Goal: Transaction & Acquisition: Purchase product/service

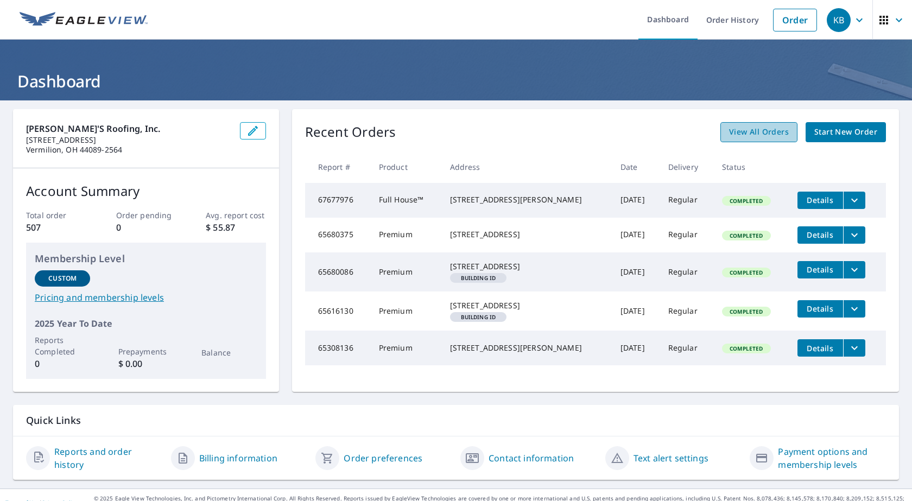
click at [770, 136] on span "View All Orders" at bounding box center [759, 132] width 60 height 14
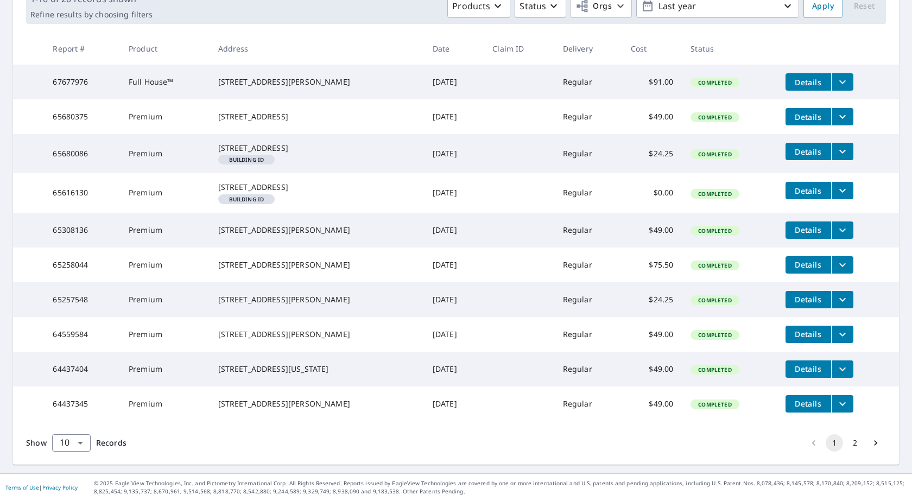
scroll to position [232, 0]
click at [874, 445] on icon "Go to next page" at bounding box center [875, 442] width 3 height 5
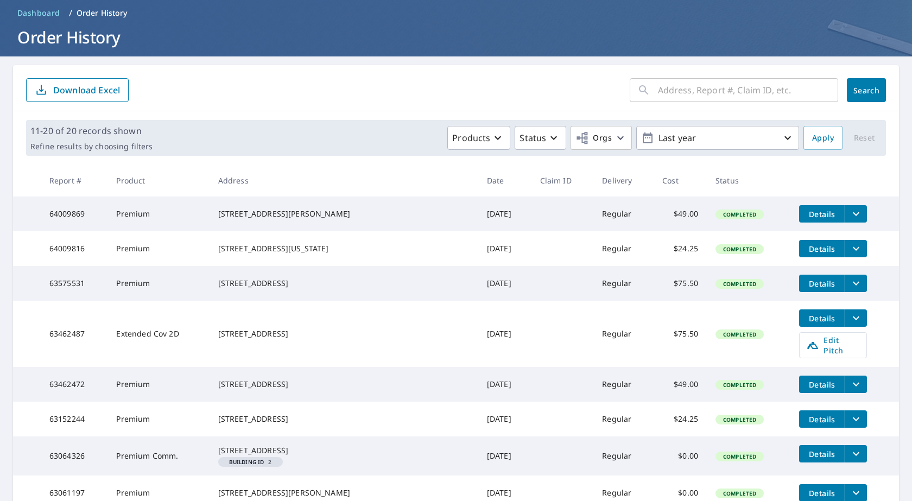
scroll to position [43, 0]
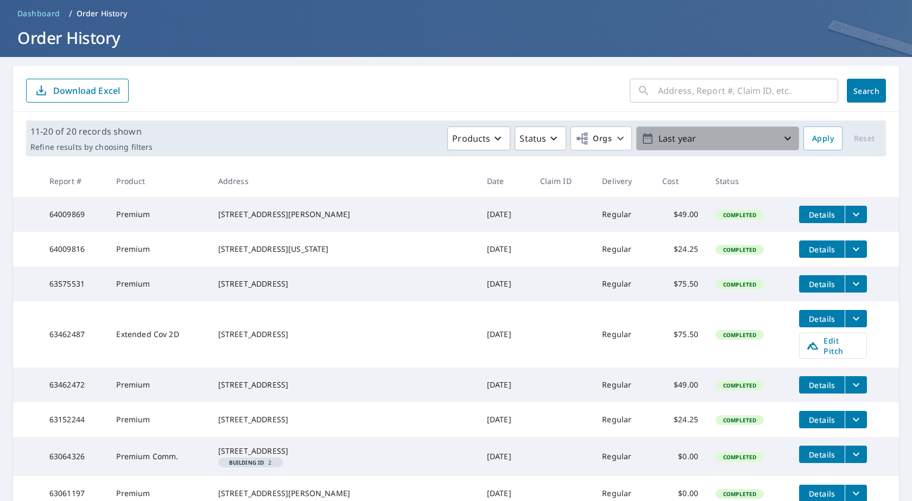
click at [781, 141] on icon "button" at bounding box center [787, 138] width 13 height 13
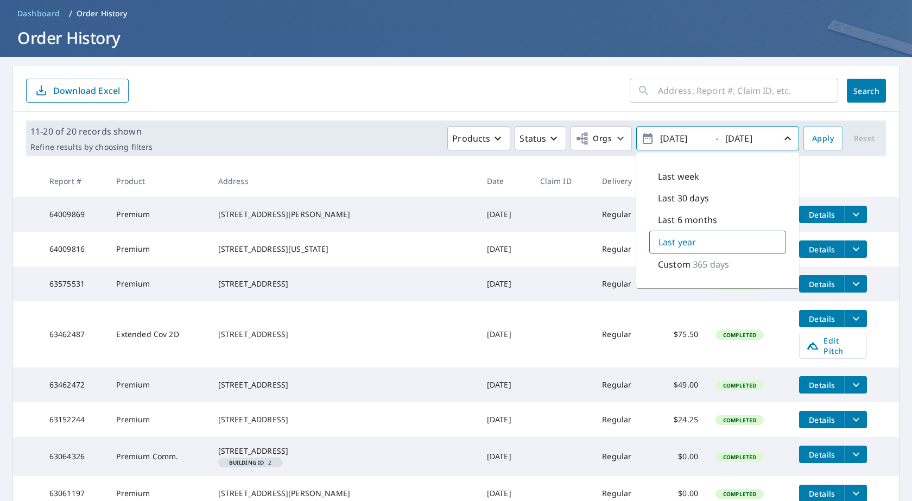
click at [668, 180] on p "Last week" at bounding box center [678, 176] width 41 height 13
click at [660, 264] on p "Custom" at bounding box center [674, 264] width 33 height 13
click at [663, 243] on p "Last year" at bounding box center [676, 241] width 37 height 13
click at [643, 138] on icon "button" at bounding box center [648, 138] width 10 height 11
click at [643, 139] on icon "button" at bounding box center [648, 138] width 10 height 11
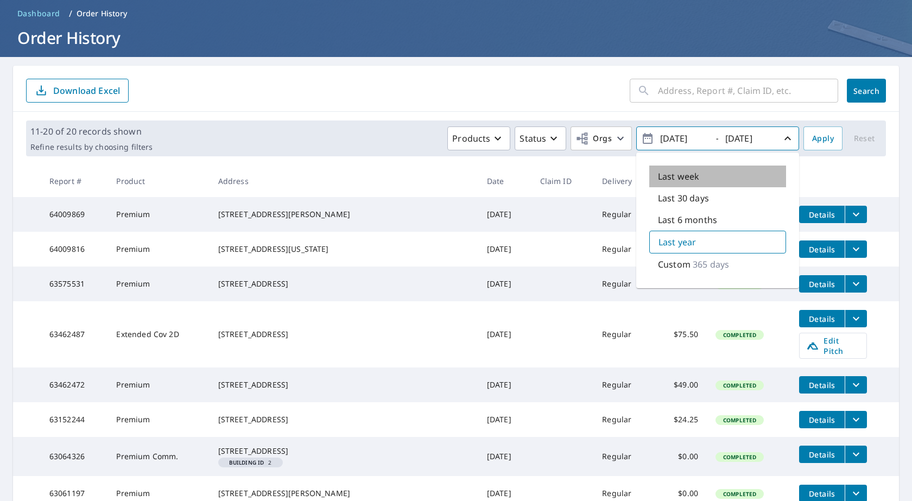
click at [675, 173] on p "Last week" at bounding box center [678, 176] width 41 height 13
type input "[DATE]"
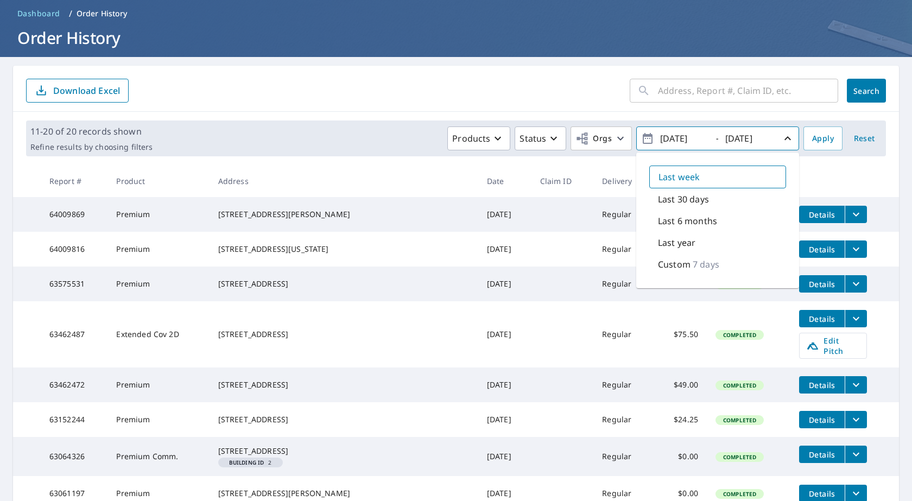
click at [647, 91] on div "​" at bounding box center [734, 91] width 208 height 24
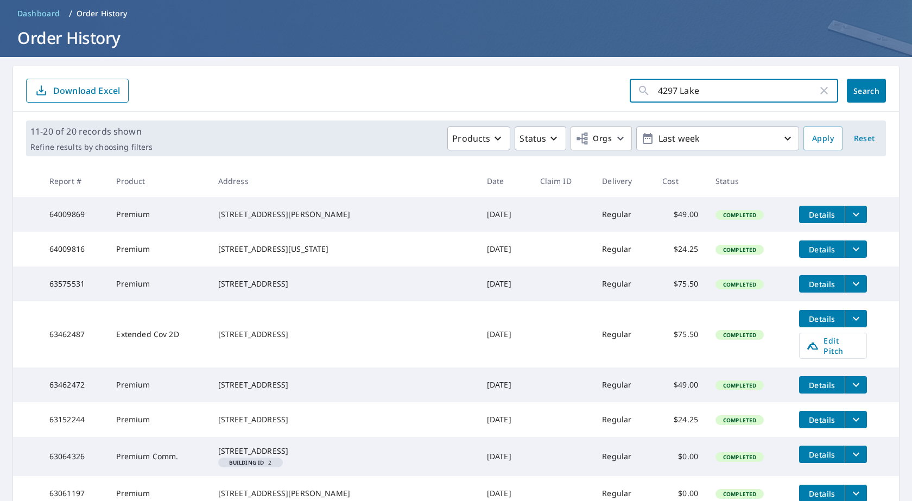
type input "4297 Lake"
click at [863, 93] on span "Search" at bounding box center [867, 91] width 22 height 10
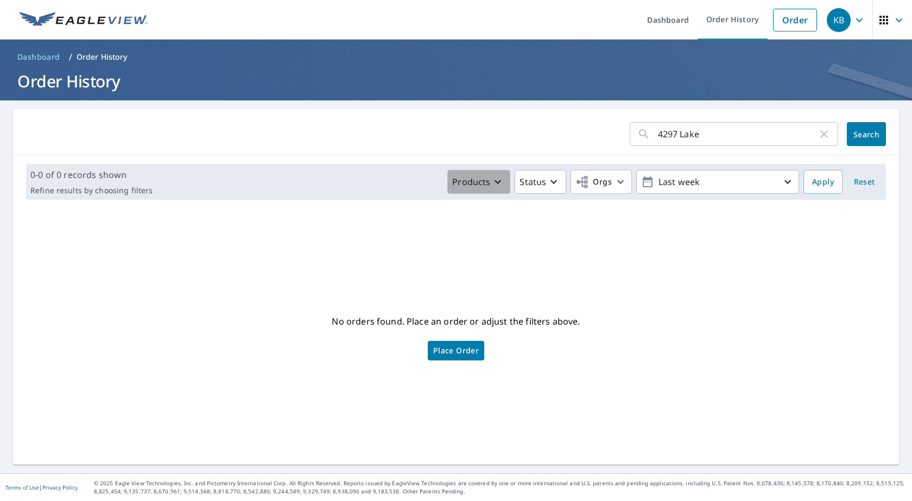
click at [492, 181] on icon "button" at bounding box center [497, 181] width 13 height 13
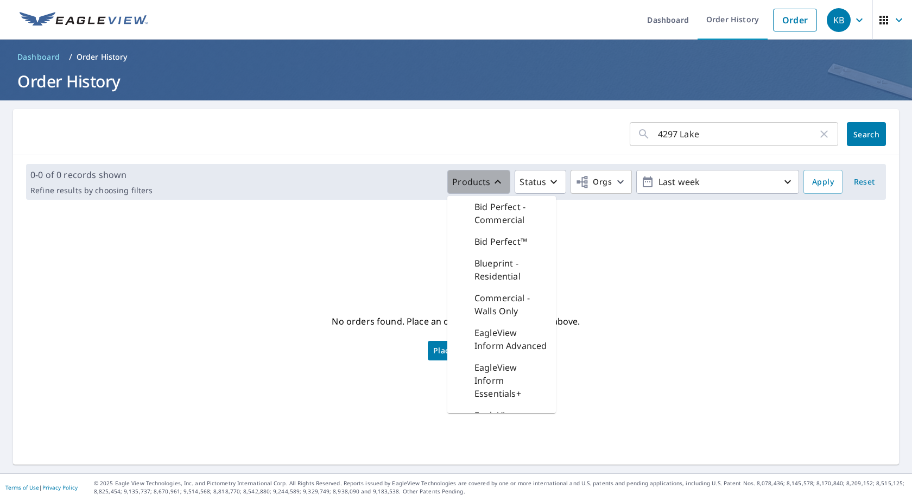
click at [495, 181] on icon "button" at bounding box center [498, 182] width 7 height 4
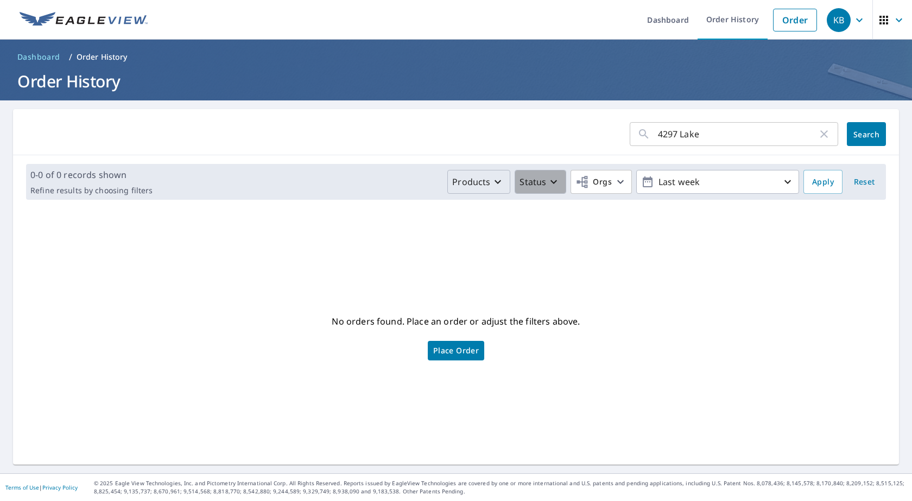
click at [547, 182] on icon "button" at bounding box center [553, 181] width 13 height 13
click at [614, 183] on icon "button" at bounding box center [620, 181] width 13 height 13
click at [384, 246] on input "[PERSON_NAME]'s Roofing Inc" at bounding box center [381, 244] width 13 height 13
checkbox input "true"
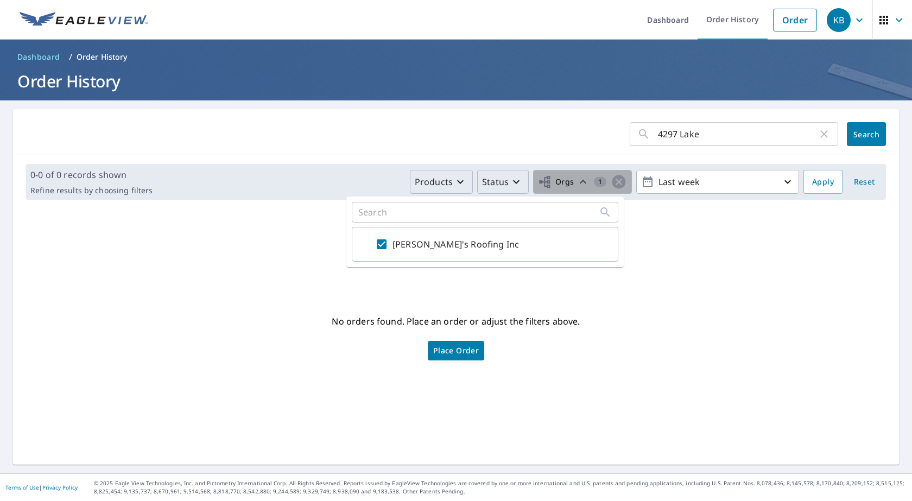
click at [594, 183] on span "1" at bounding box center [600, 182] width 12 height 8
click at [577, 184] on icon "button" at bounding box center [583, 181] width 13 height 13
click at [696, 138] on input "4297 Lake" at bounding box center [738, 134] width 160 height 30
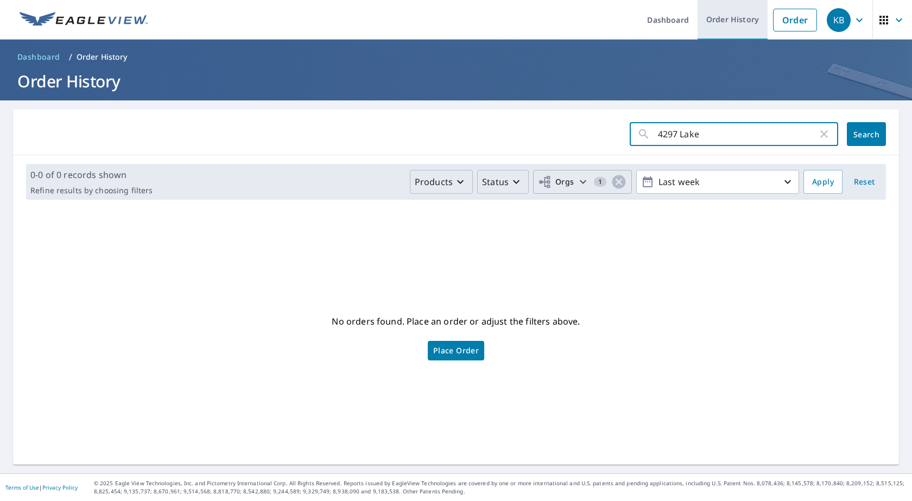
click at [714, 21] on link "Order History" at bounding box center [733, 20] width 70 height 40
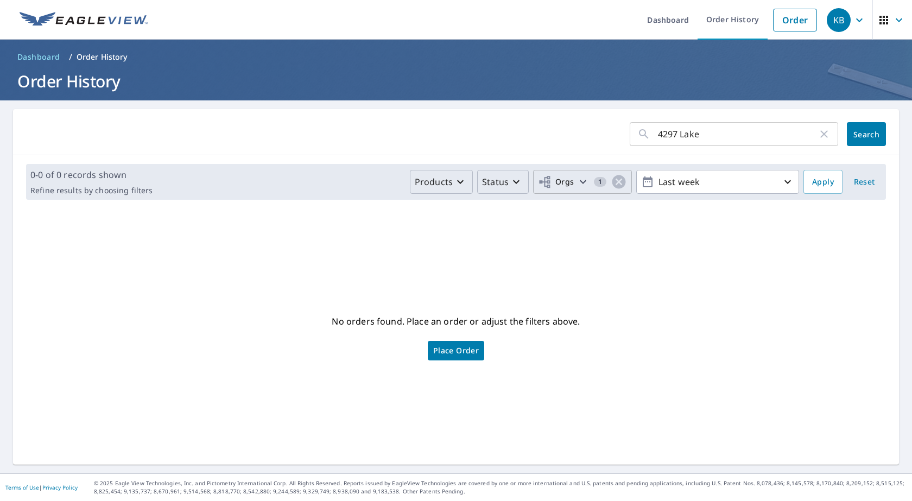
click at [818, 138] on icon "button" at bounding box center [824, 134] width 13 height 13
click at [848, 140] on button "Search" at bounding box center [866, 134] width 39 height 24
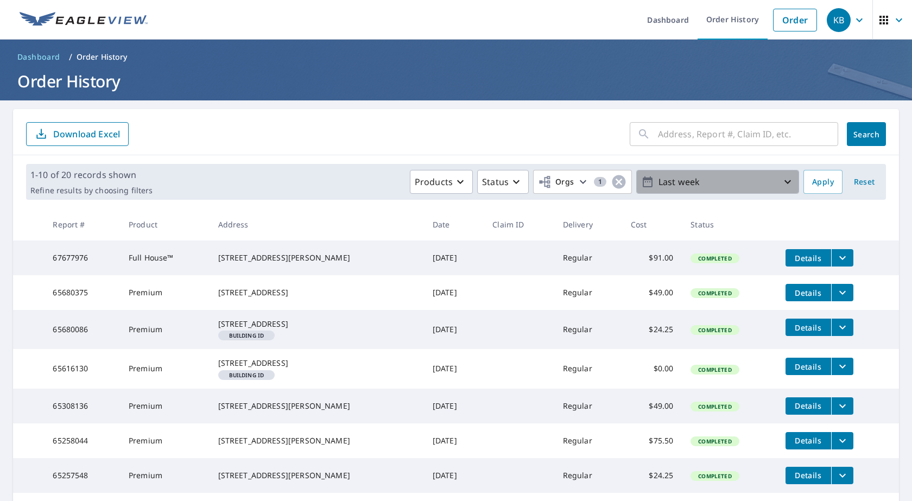
click at [783, 187] on icon "button" at bounding box center [787, 181] width 13 height 13
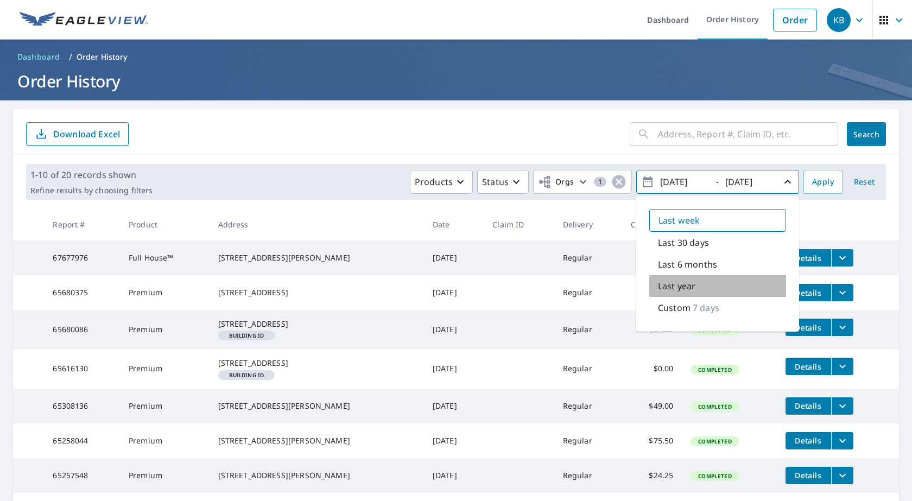
click at [677, 288] on p "Last year" at bounding box center [676, 286] width 37 height 13
type input "[DATE]"
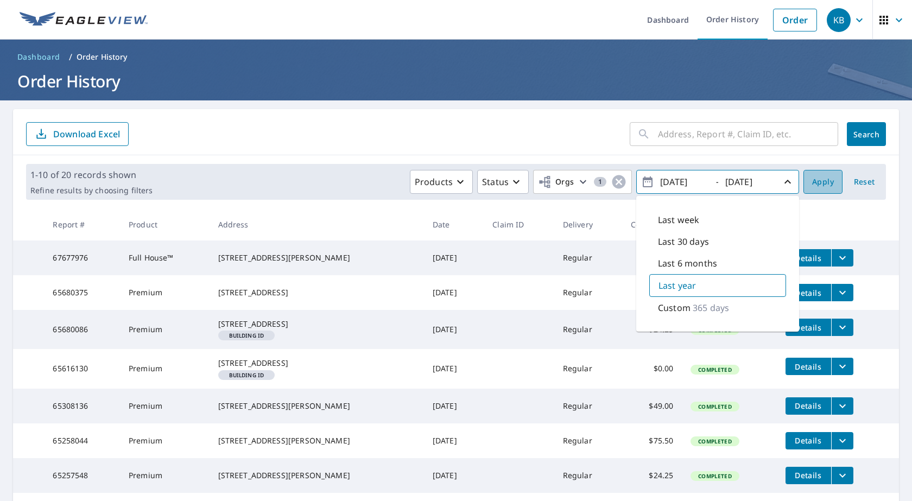
click at [822, 186] on span "Apply" at bounding box center [823, 182] width 22 height 14
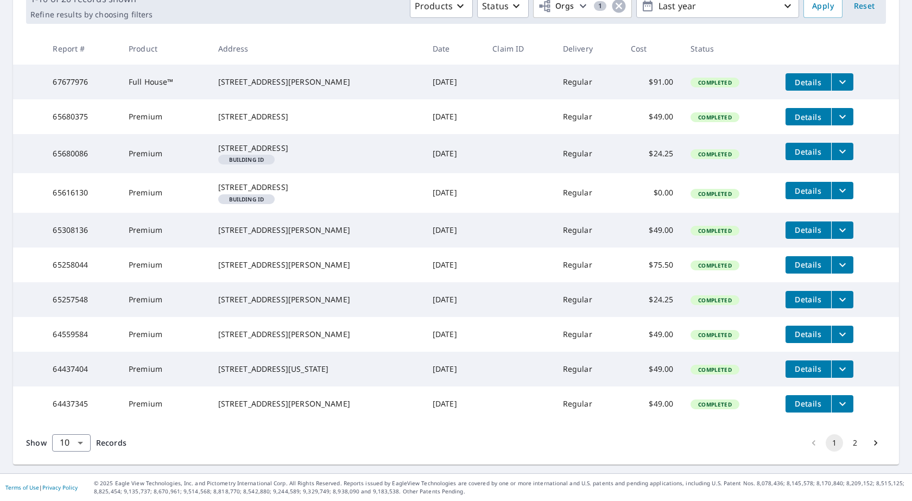
scroll to position [232, 0]
click at [873, 442] on button "Go to next page" at bounding box center [875, 442] width 17 height 17
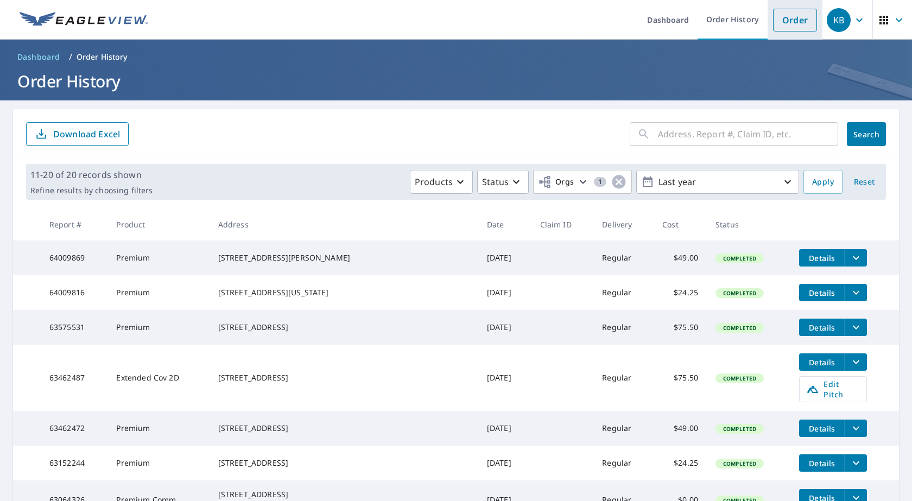
click at [775, 27] on link "Order" at bounding box center [795, 20] width 44 height 23
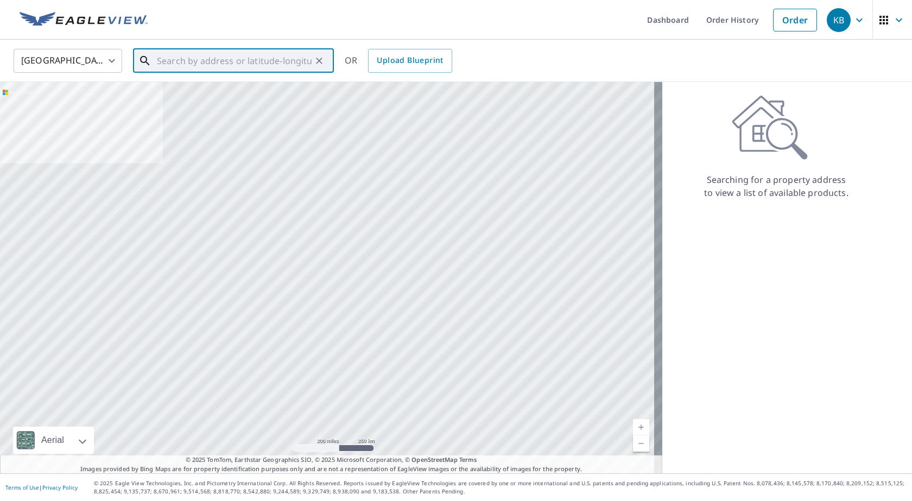
click at [162, 64] on input "text" at bounding box center [234, 61] width 155 height 30
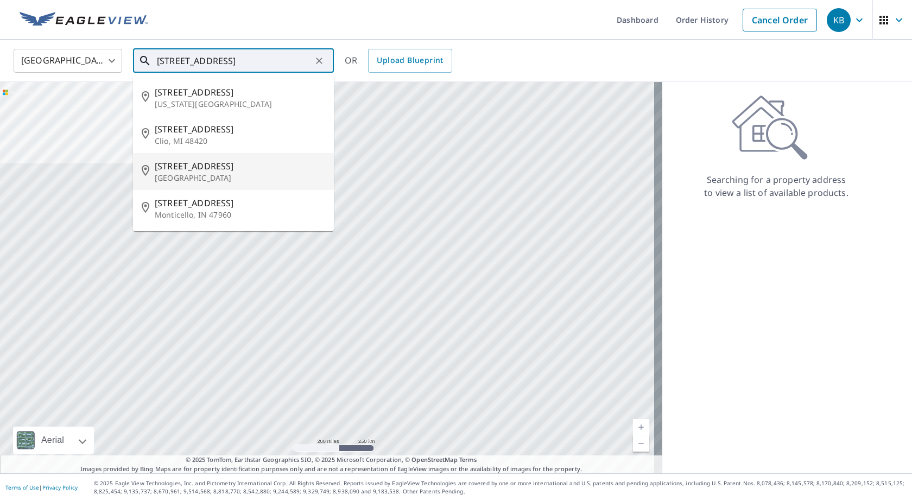
click at [187, 178] on p "[GEOGRAPHIC_DATA]" at bounding box center [240, 178] width 170 height 11
type input "[STREET_ADDRESS][PERSON_NAME]"
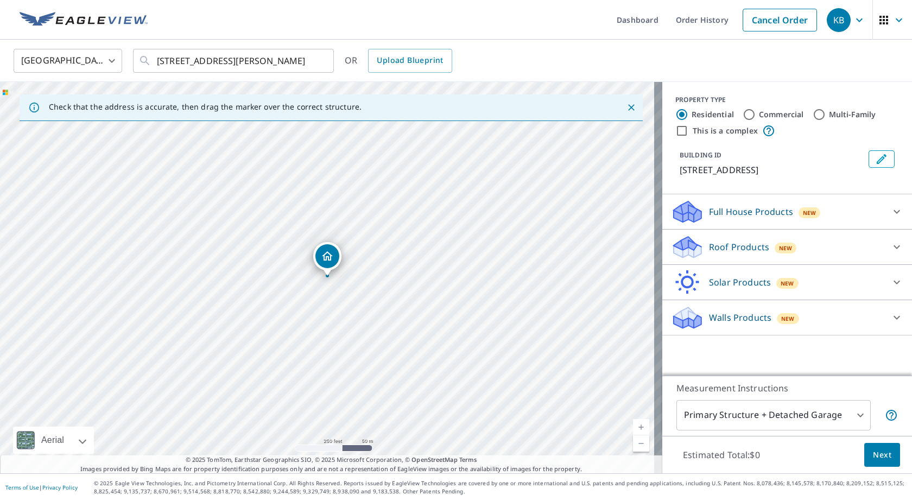
click at [743, 117] on input "Commercial" at bounding box center [749, 114] width 13 height 13
radio input "true"
type input "4"
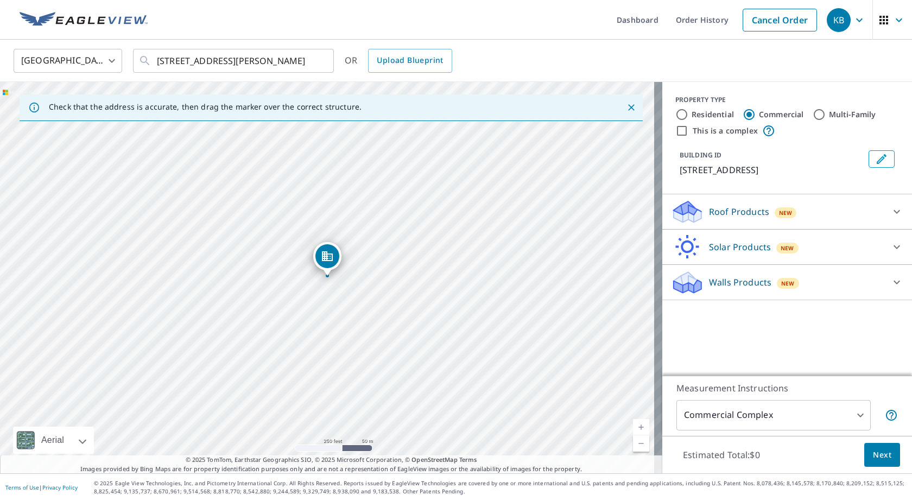
click at [743, 116] on input "Commercial" at bounding box center [749, 114] width 13 height 13
click at [813, 117] on input "Multi-Family" at bounding box center [819, 114] width 13 height 13
radio input "true"
type input "2"
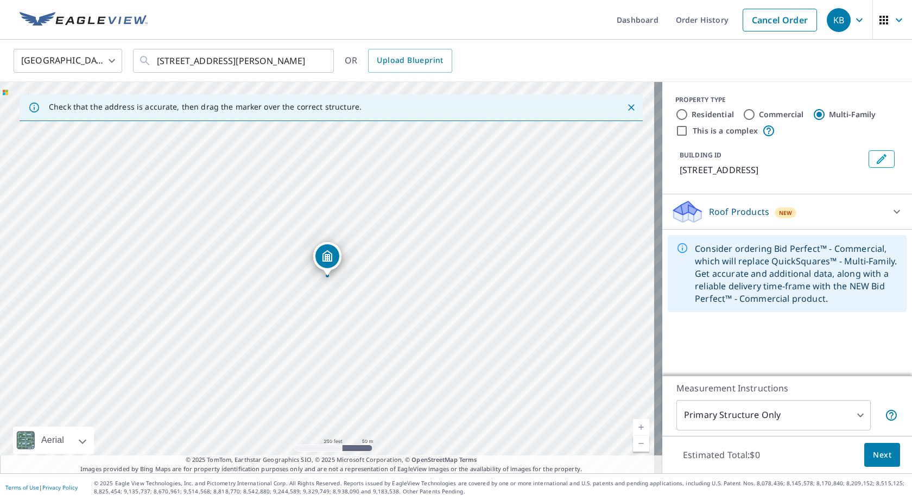
click at [746, 214] on p "Roof Products" at bounding box center [739, 211] width 60 height 13
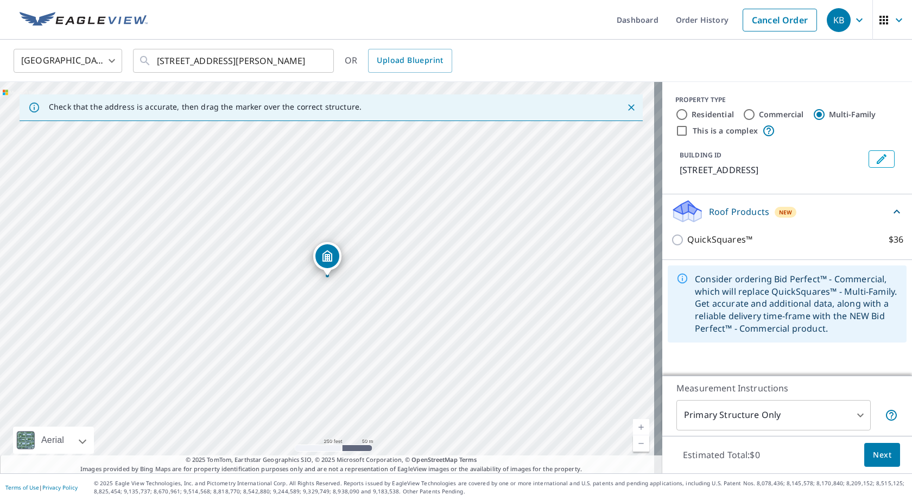
click at [734, 214] on p "Roof Products" at bounding box center [739, 211] width 60 height 13
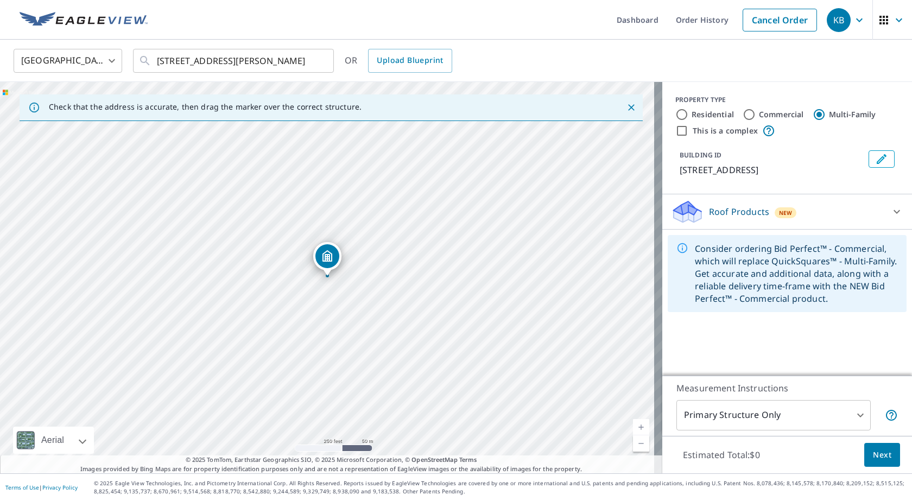
click at [675, 132] on input "This is a complex" at bounding box center [681, 130] width 13 height 13
checkbox input "true"
radio input "true"
type input "4"
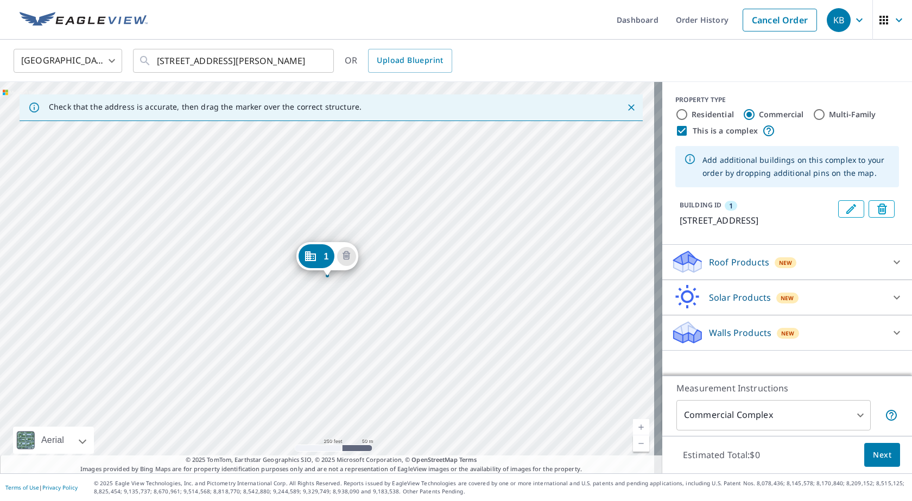
click at [813, 112] on input "Multi-Family" at bounding box center [819, 114] width 13 height 13
radio input "true"
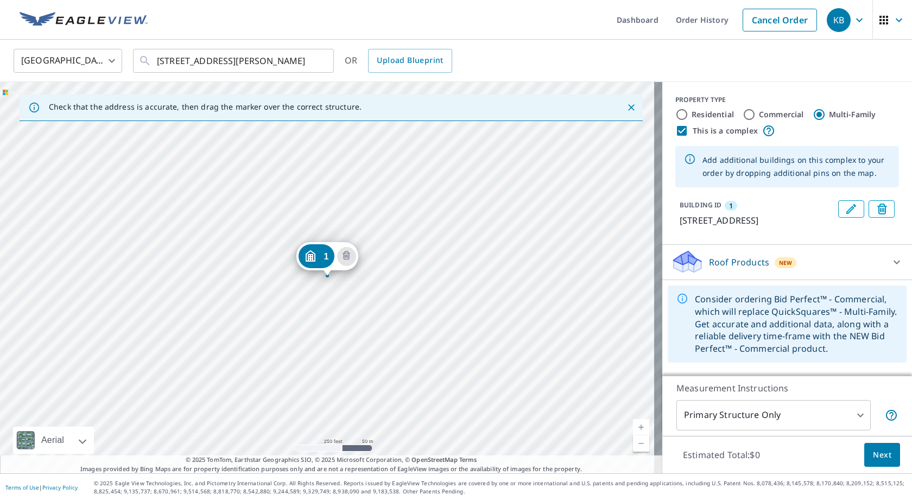
type input "2"
click at [676, 134] on input "This is a complex" at bounding box center [681, 130] width 13 height 13
checkbox input "false"
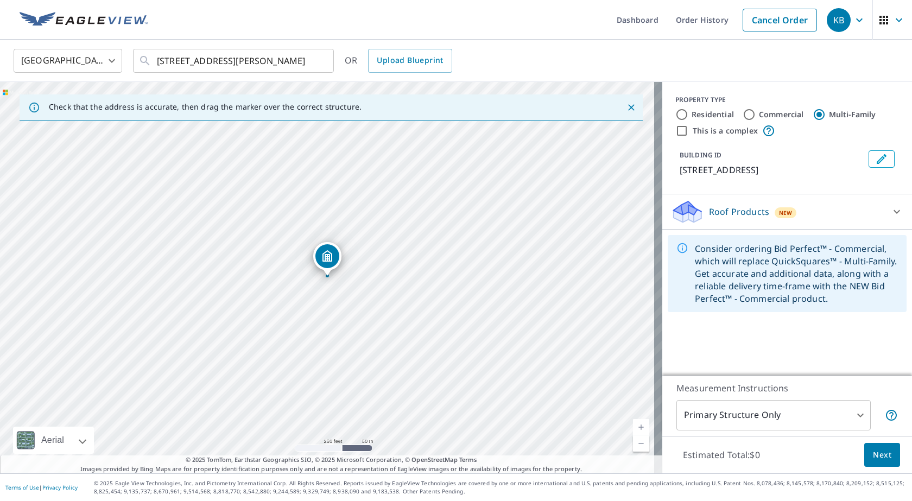
click at [890, 214] on icon at bounding box center [896, 211] width 13 height 13
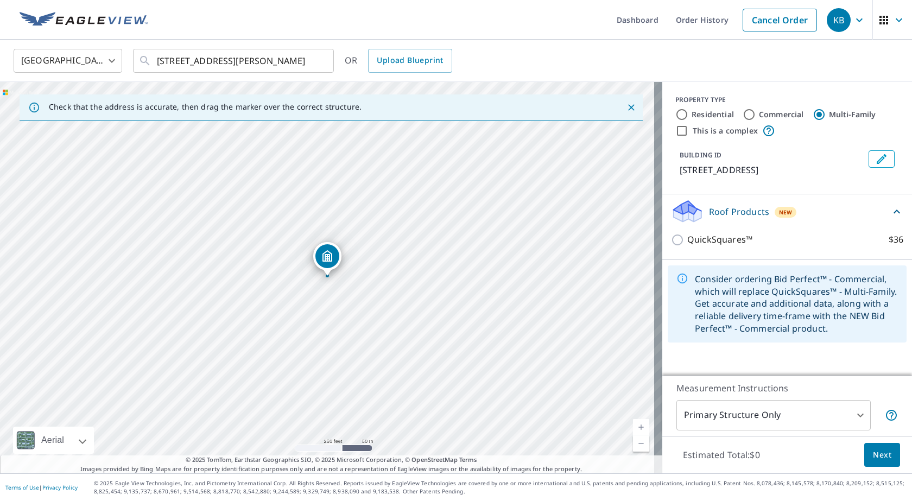
click at [890, 213] on icon at bounding box center [896, 211] width 13 height 13
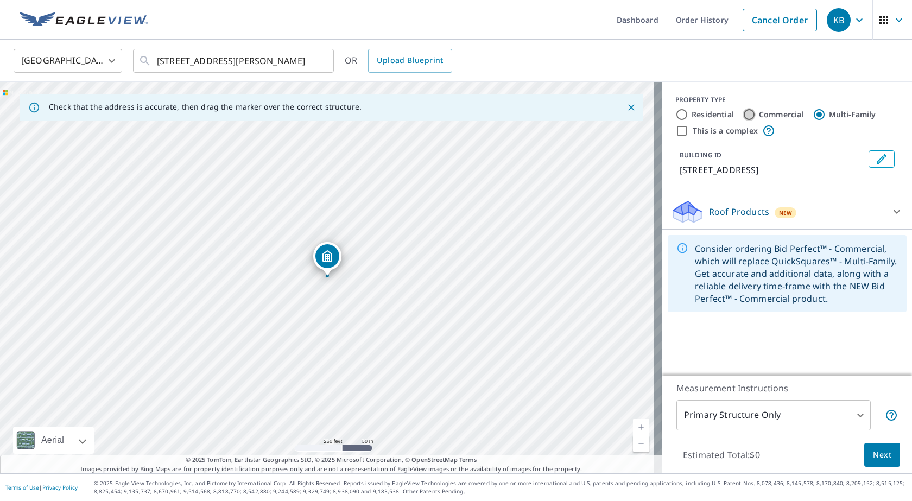
click at [743, 116] on input "Commercial" at bounding box center [749, 114] width 13 height 13
radio input "true"
type input "4"
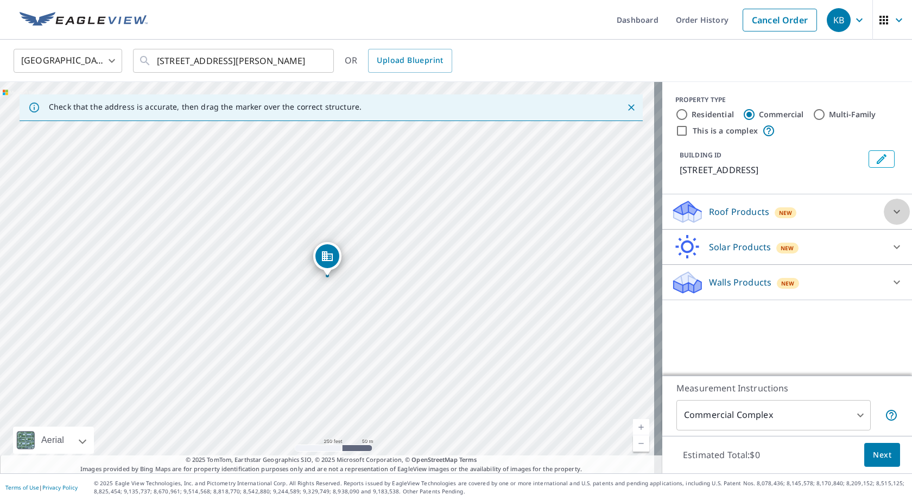
click at [890, 216] on icon at bounding box center [896, 211] width 13 height 13
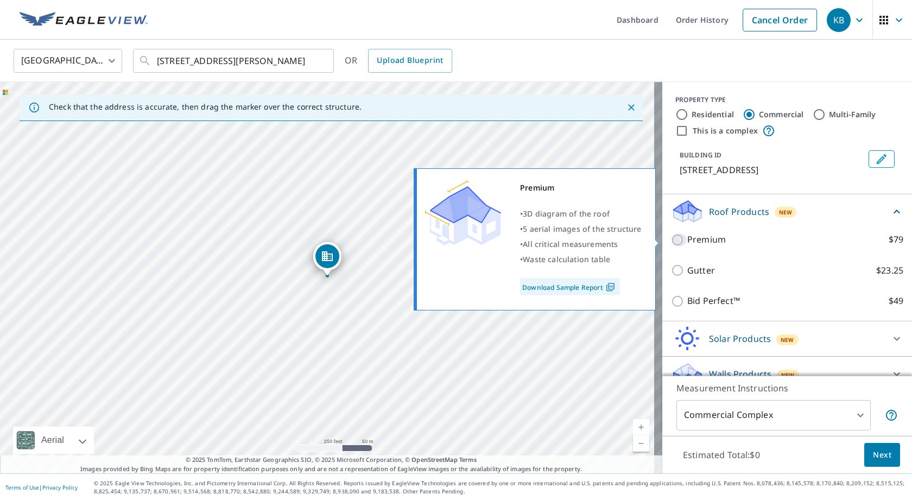
click at [671, 245] on input "Premium $79" at bounding box center [679, 239] width 16 height 13
checkbox input "true"
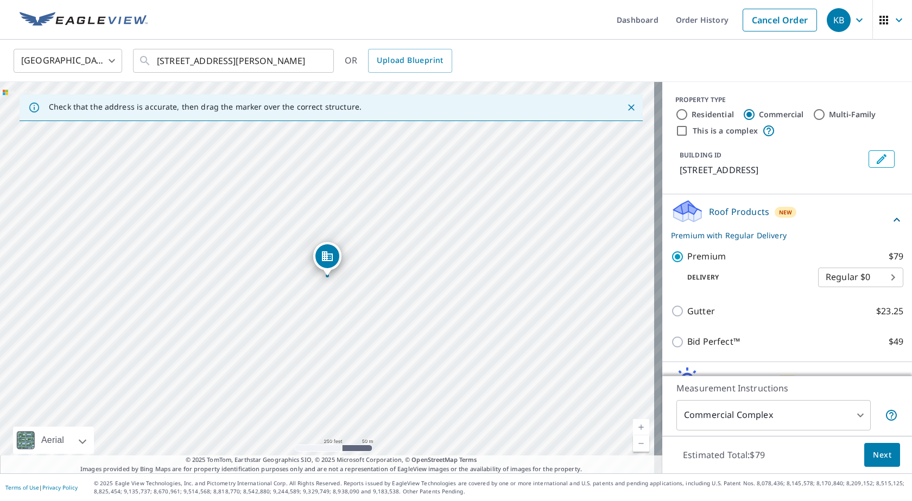
click at [847, 419] on body "KB KB Dashboard Order History Cancel Order KB [GEOGRAPHIC_DATA] [GEOGRAPHIC_DAT…" at bounding box center [456, 250] width 912 height 501
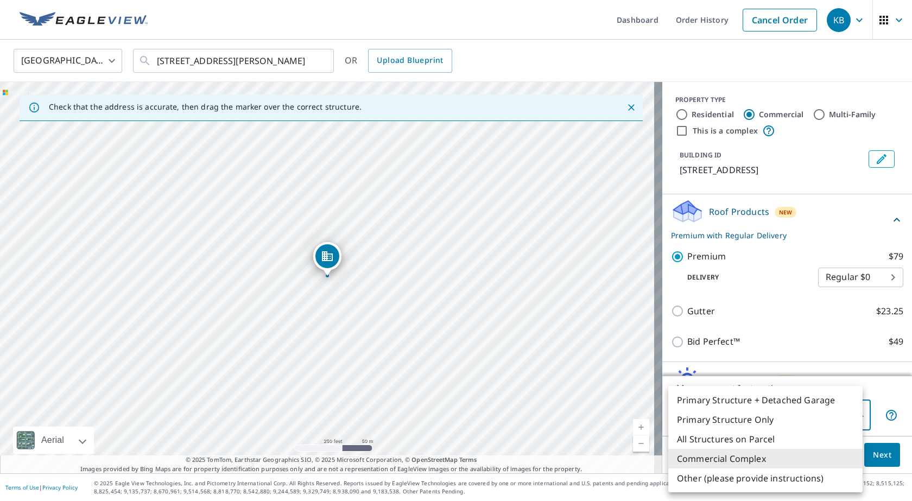
click at [833, 462] on li "Commercial Complex" at bounding box center [765, 459] width 194 height 20
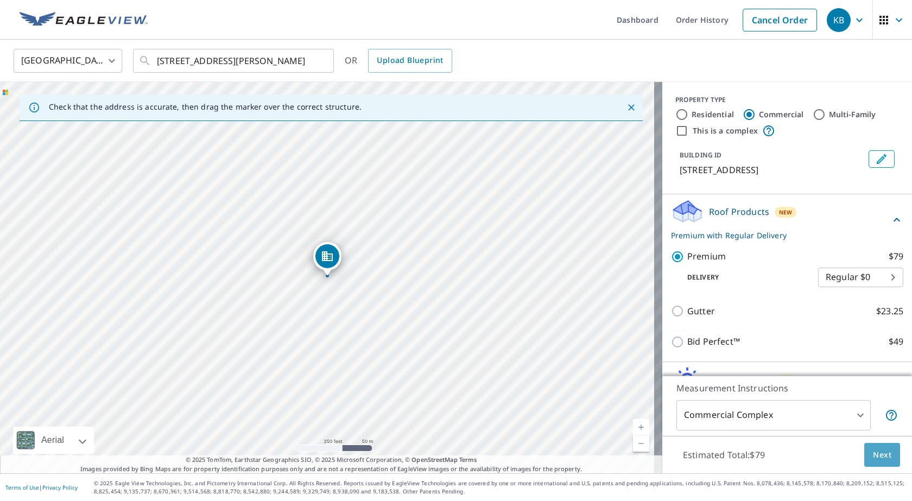
click at [873, 459] on span "Next" at bounding box center [882, 455] width 18 height 14
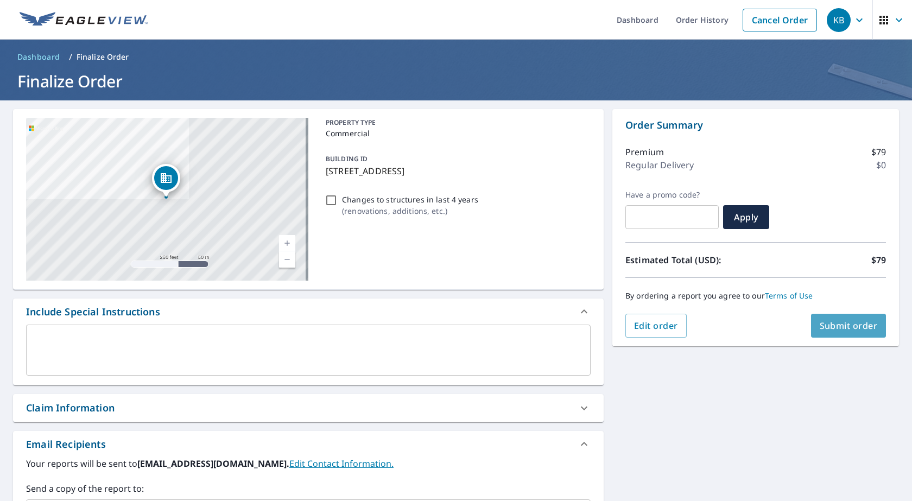
click at [820, 327] on span "Submit order" at bounding box center [849, 326] width 58 height 12
